Goal: Task Accomplishment & Management: Manage account settings

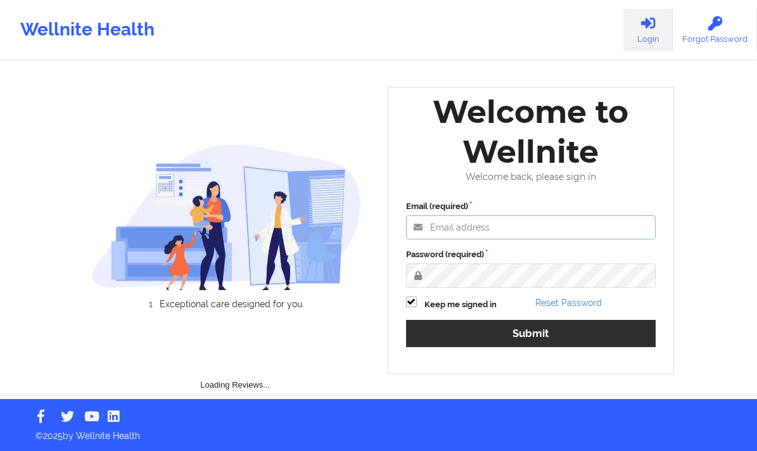
type input "[EMAIL_ADDRESS][DOMAIN_NAME]"
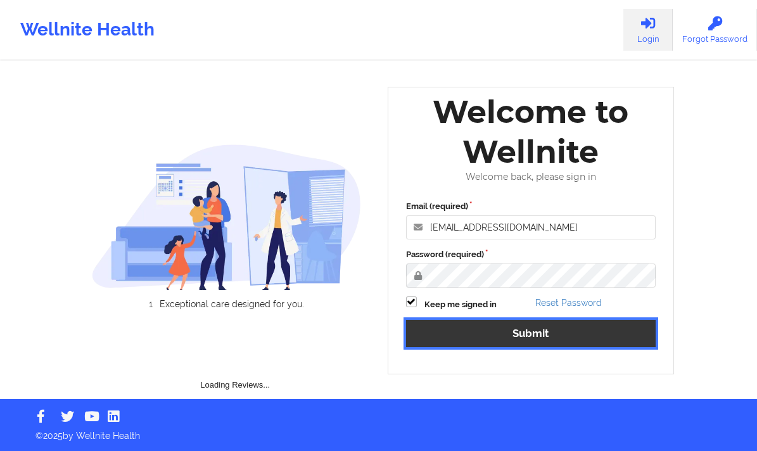
click at [530, 336] on button "Submit" at bounding box center [531, 333] width 250 height 27
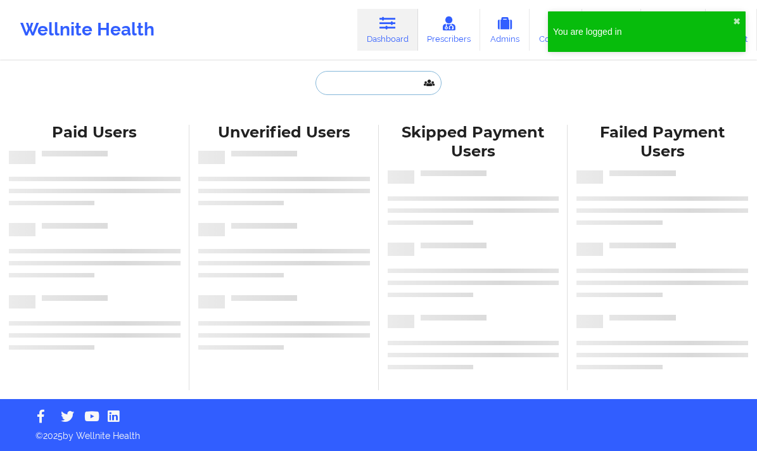
click at [393, 86] on input "text" at bounding box center [377, 83] width 125 height 24
paste input "[EMAIL_ADDRESS][DOMAIN_NAME]"
type input "[EMAIL_ADDRESS][DOMAIN_NAME]"
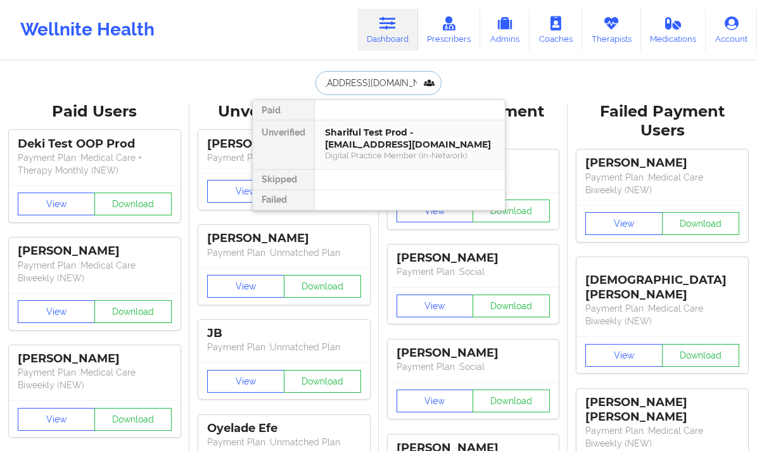
click at [384, 152] on div "Digital Practice Member (In-Network)" at bounding box center [410, 155] width 170 height 11
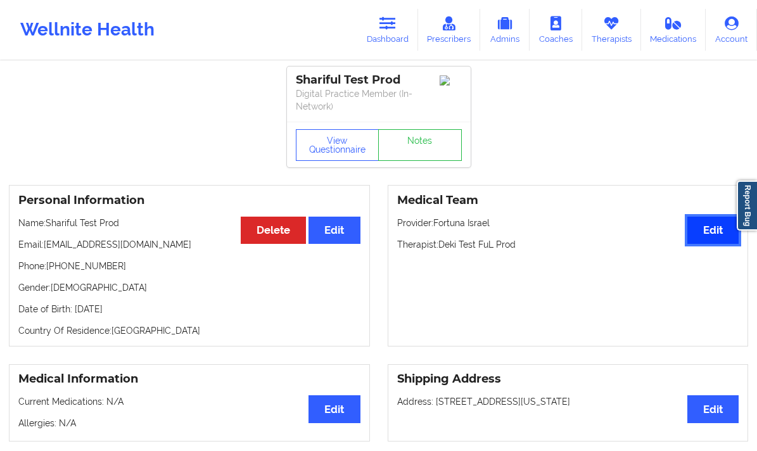
click at [706, 239] on button "Edit" at bounding box center [712, 230] width 51 height 27
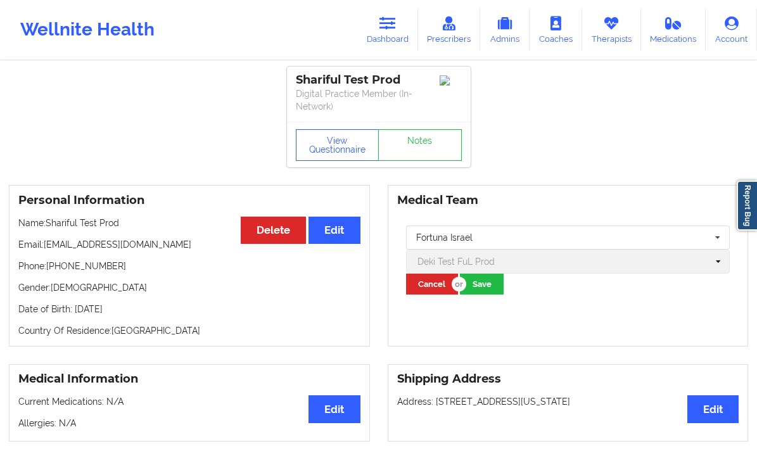
click at [530, 260] on div "Fortuna Israel [PERSON_NAME] [PERSON_NAME], MD [PERSON_NAME] [PERSON_NAME] [PER…" at bounding box center [568, 260] width 342 height 87
click at [718, 258] on div "Fortuna Israel [PERSON_NAME] [PERSON_NAME], MD [PERSON_NAME] [PERSON_NAME] [PER…" at bounding box center [568, 260] width 342 height 87
click at [562, 275] on div "Fortuna Israel [PERSON_NAME] [PERSON_NAME], MD [PERSON_NAME] [PERSON_NAME] [PER…" at bounding box center [568, 260] width 342 height 87
click at [472, 260] on div "Fortuna Israel [PERSON_NAME] [PERSON_NAME], MD [PERSON_NAME] [PERSON_NAME] [PER…" at bounding box center [568, 260] width 342 height 87
click at [519, 269] on div "Fortuna Israel [PERSON_NAME] [PERSON_NAME], MD [PERSON_NAME] [PERSON_NAME] [PER…" at bounding box center [568, 260] width 342 height 87
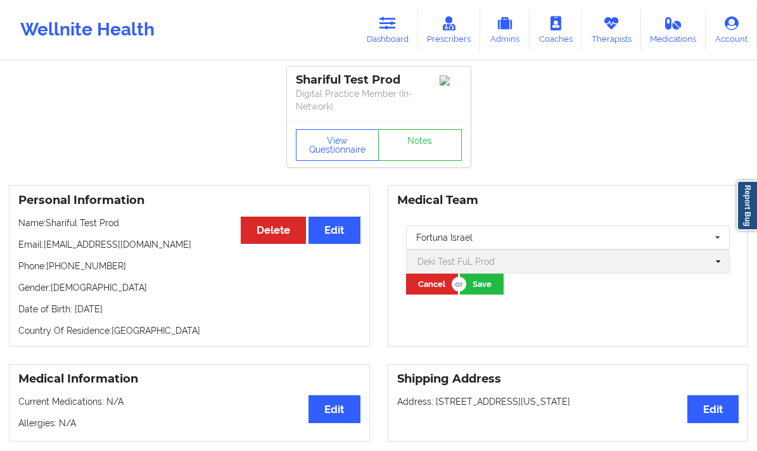
click at [519, 269] on div "Fortuna Israel [PERSON_NAME] [PERSON_NAME], MD [PERSON_NAME] [PERSON_NAME] [PER…" at bounding box center [568, 260] width 342 height 87
click at [561, 257] on div "Fortuna Israel [PERSON_NAME] [PERSON_NAME], MD [PERSON_NAME] [PERSON_NAME] [PER…" at bounding box center [568, 260] width 342 height 87
click at [717, 260] on div "Fortuna Israel [PERSON_NAME] [PERSON_NAME], MD [PERSON_NAME] [PERSON_NAME] [PER…" at bounding box center [568, 260] width 342 height 87
click at [379, 16] on link "Dashboard" at bounding box center [387, 30] width 61 height 42
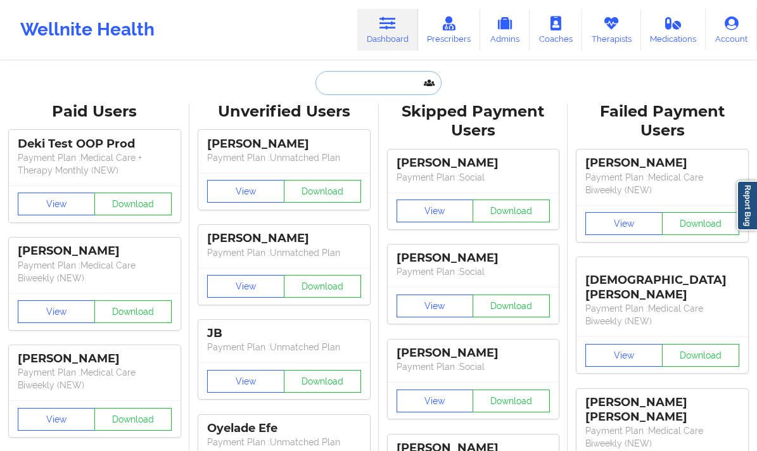
click at [349, 83] on input "text" at bounding box center [377, 83] width 125 height 24
paste input "[EMAIL_ADDRESS][DOMAIN_NAME]"
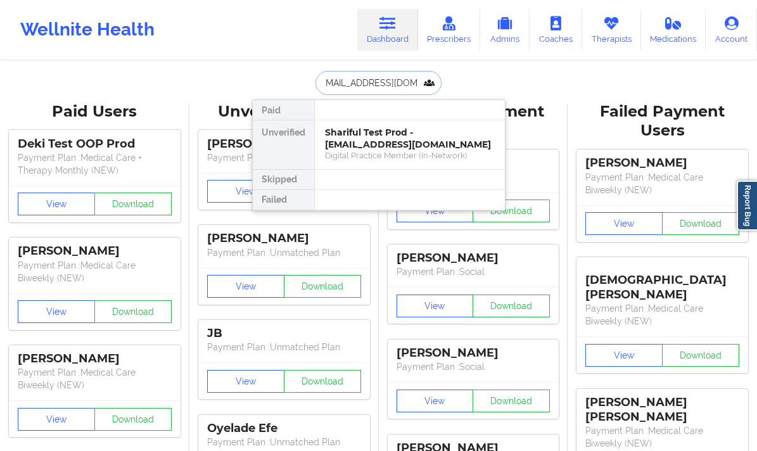
type input "[EMAIL_ADDRESS][DOMAIN_NAME]"
click at [384, 134] on div "ktest insca - [EMAIL_ADDRESS][DOMAIN_NAME]" at bounding box center [410, 138] width 170 height 23
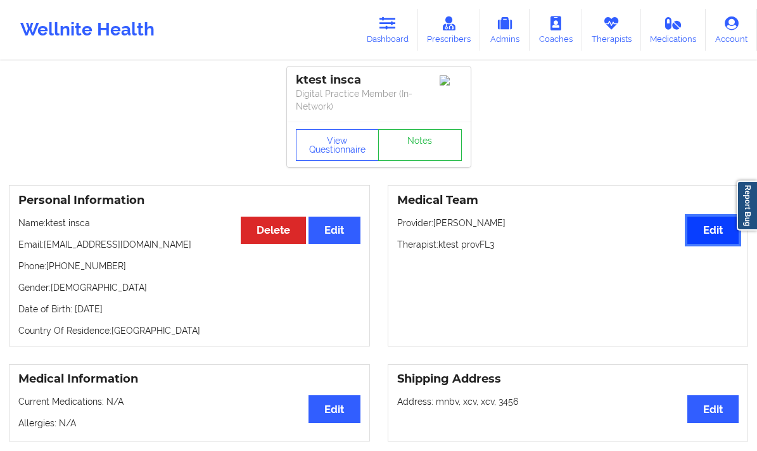
click at [706, 236] on button "Edit" at bounding box center [712, 230] width 51 height 27
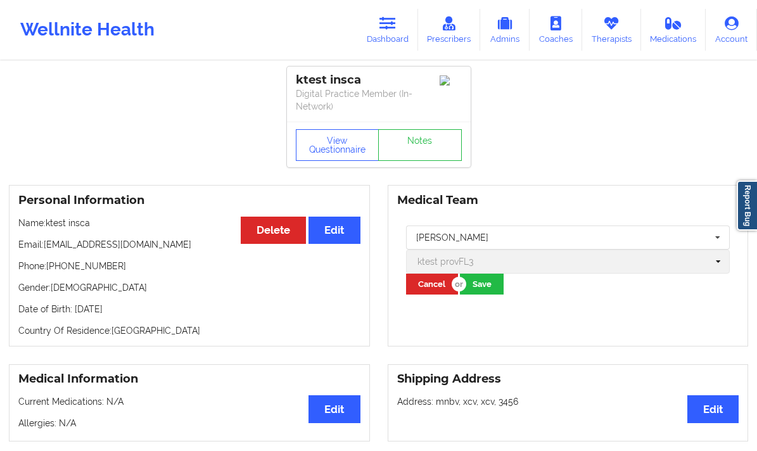
click at [511, 254] on div "[PERSON_NAME] [PERSON_NAME] [PERSON_NAME], MD [PERSON_NAME] [PERSON_NAME] [PERS…" at bounding box center [568, 260] width 342 height 87
click at [717, 262] on div "[PERSON_NAME] [PERSON_NAME] [PERSON_NAME], MD [PERSON_NAME] [PERSON_NAME] [PERS…" at bounding box center [568, 260] width 342 height 87
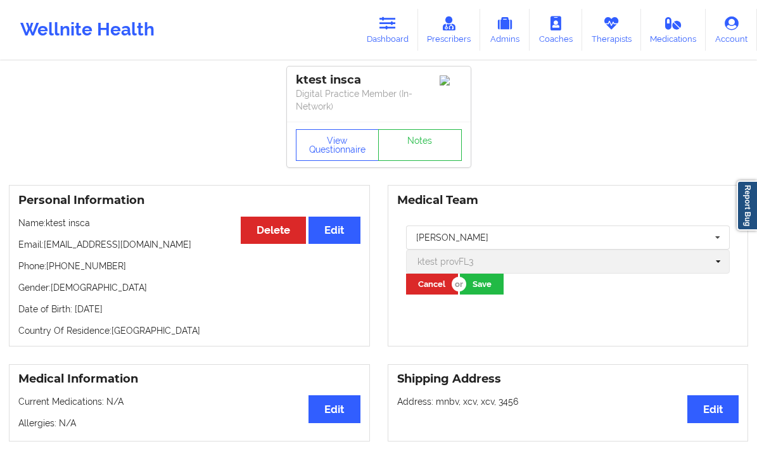
scroll to position [16, 0]
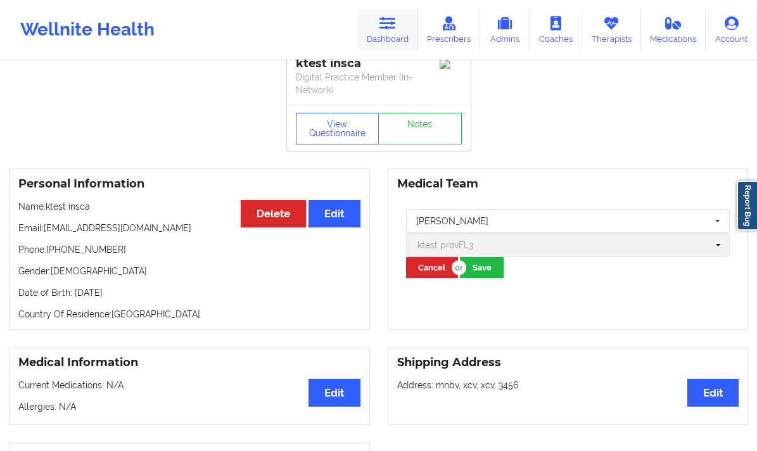
click at [400, 29] on link "Dashboard" at bounding box center [387, 30] width 61 height 42
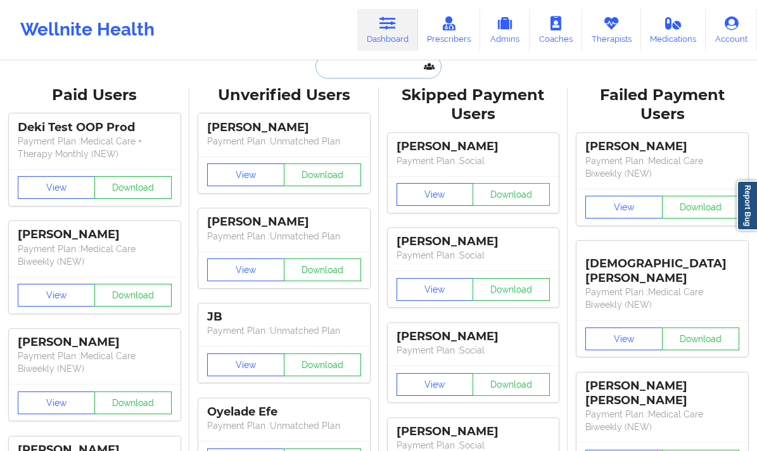
click at [336, 75] on input "text" at bounding box center [377, 66] width 125 height 24
paste input "[EMAIL_ADDRESS][DOMAIN_NAME]"
type input "[EMAIL_ADDRESS][DOMAIN_NAME]"
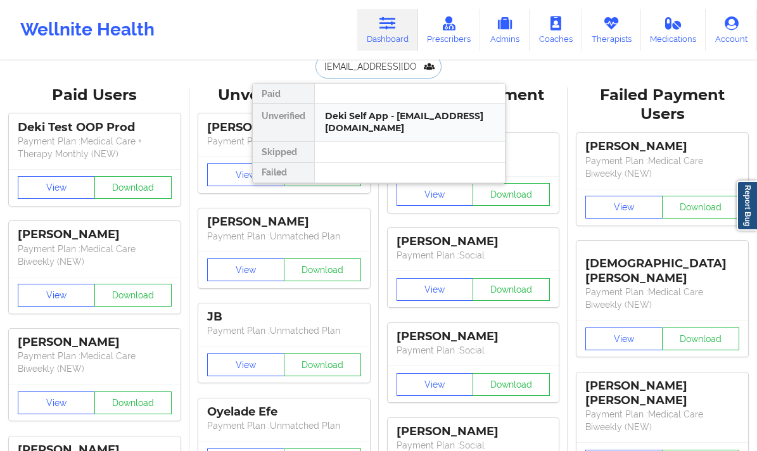
click at [372, 123] on div "Deki Self App - [EMAIL_ADDRESS][DOMAIN_NAME]" at bounding box center [410, 121] width 170 height 23
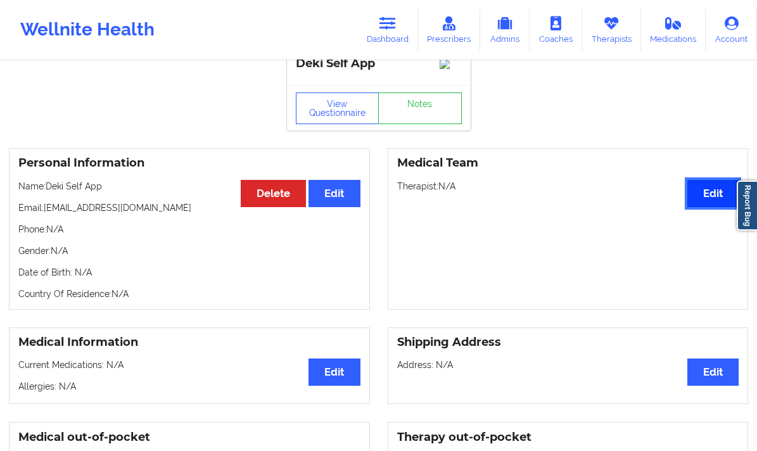
click at [692, 206] on button "Edit" at bounding box center [712, 193] width 51 height 27
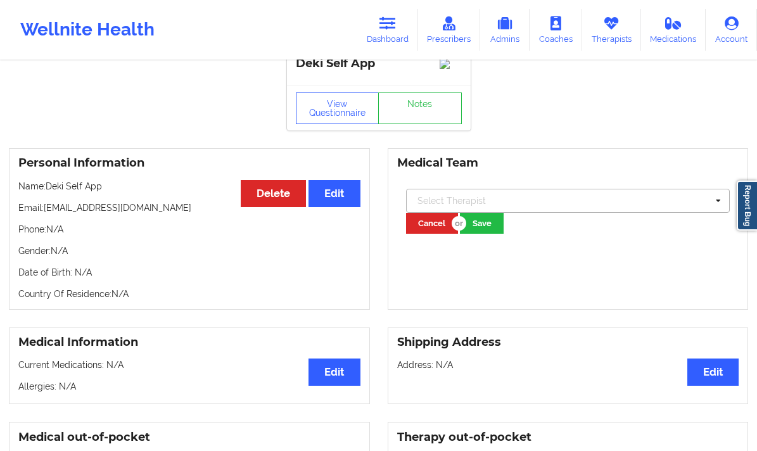
click at [576, 208] on div at bounding box center [562, 200] width 290 height 15
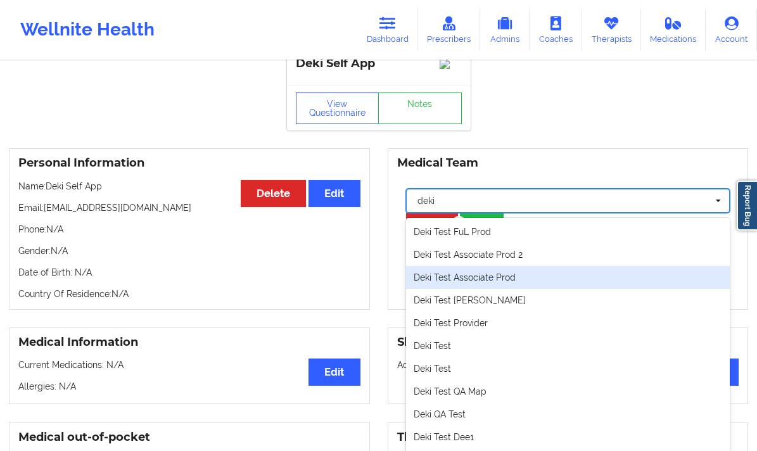
click at [513, 289] on div "Deki Test Associate Prod" at bounding box center [568, 277] width 324 height 23
type input "deki"
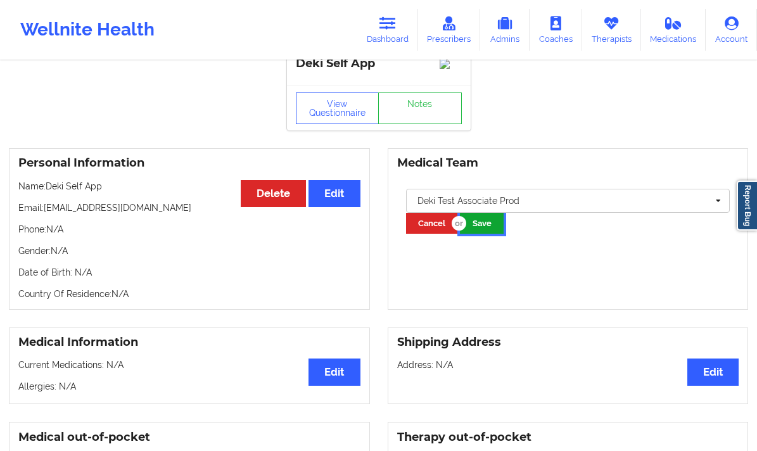
click at [486, 234] on button "Save" at bounding box center [482, 223] width 44 height 21
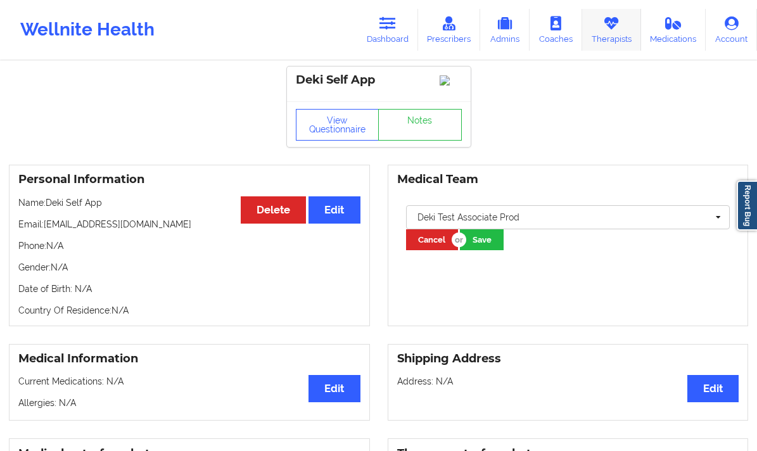
click at [617, 27] on icon at bounding box center [611, 23] width 16 height 14
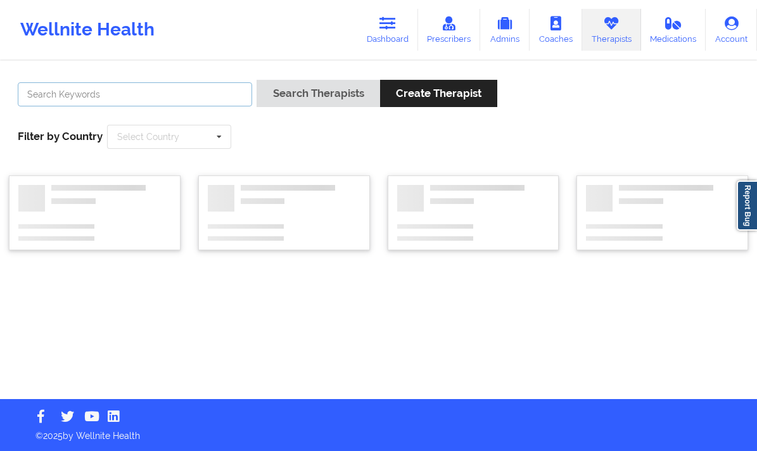
click at [198, 87] on input "text" at bounding box center [135, 94] width 234 height 24
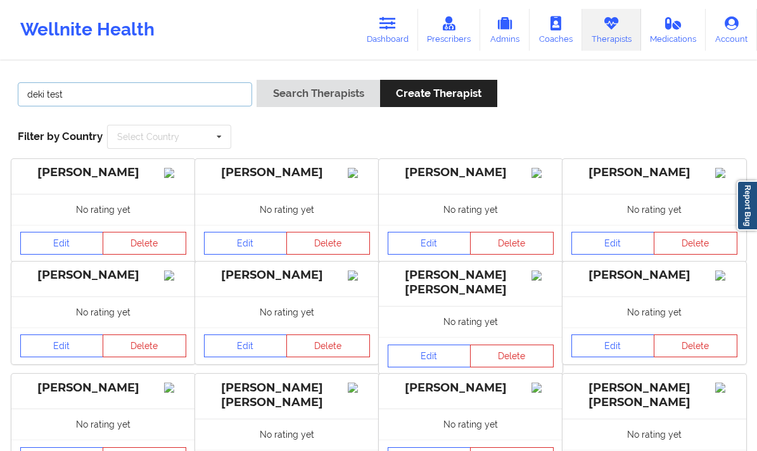
click at [208, 106] on input "deki test" at bounding box center [135, 94] width 234 height 24
click at [185, 100] on input "deki test" at bounding box center [135, 94] width 234 height 24
click at [208, 51] on div "Wellnite Health Dashboard Prescribers Admins Coaches Therapists Medications Acc…" at bounding box center [378, 29] width 757 height 51
click at [132, 98] on input "deki test" at bounding box center [135, 94] width 234 height 24
type input "deki test"
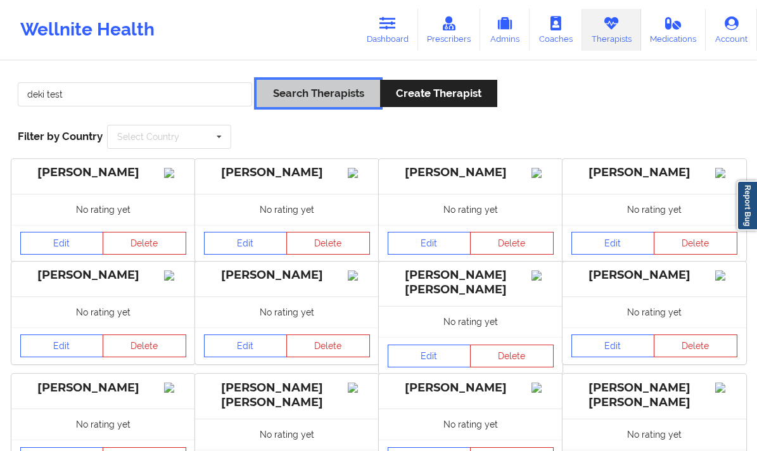
click at [297, 86] on button "Search Therapists" at bounding box center [317, 93] width 123 height 27
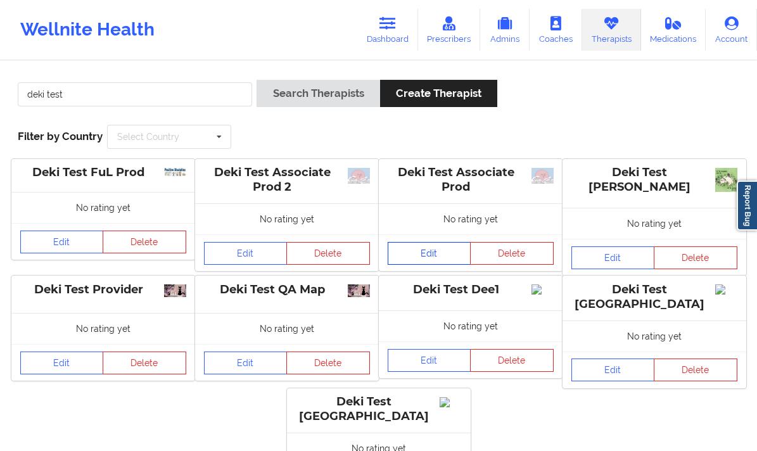
click at [412, 243] on link "Edit" at bounding box center [430, 253] width 84 height 23
